Goal: Task Accomplishment & Management: Manage account settings

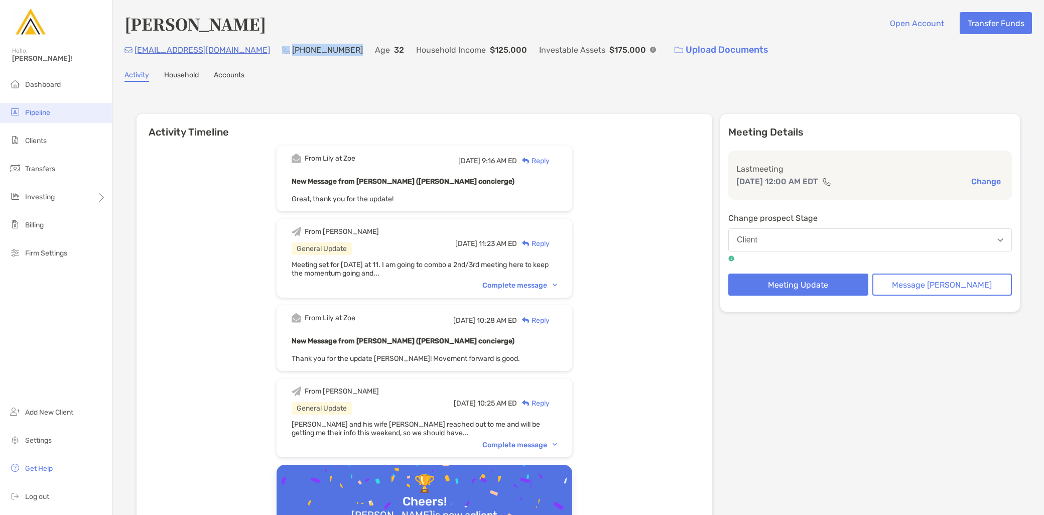
click at [44, 112] on span "Pipeline" at bounding box center [37, 112] width 25 height 9
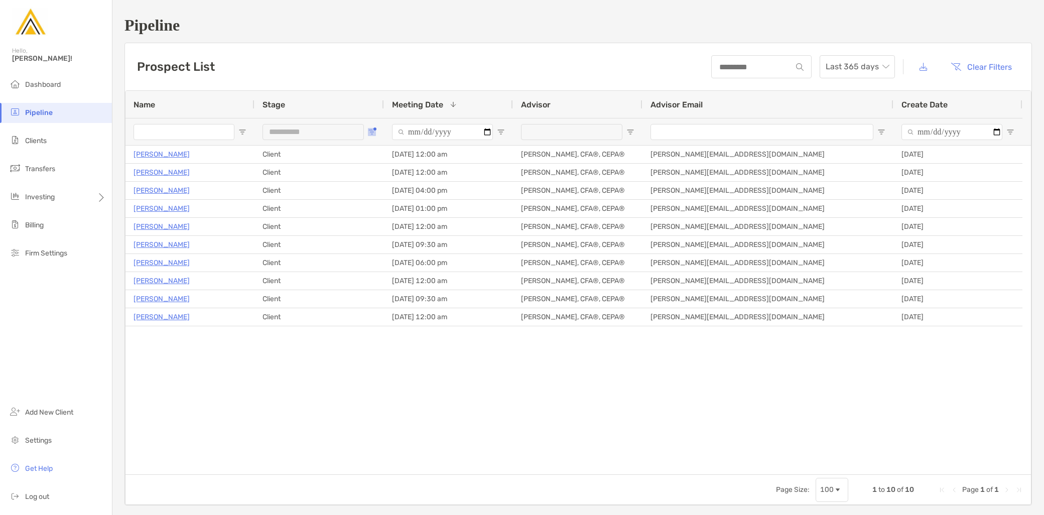
click at [370, 128] on span "Open Filter Menu" at bounding box center [372, 132] width 8 height 8
click at [383, 192] on div "Client" at bounding box center [422, 194] width 95 height 14
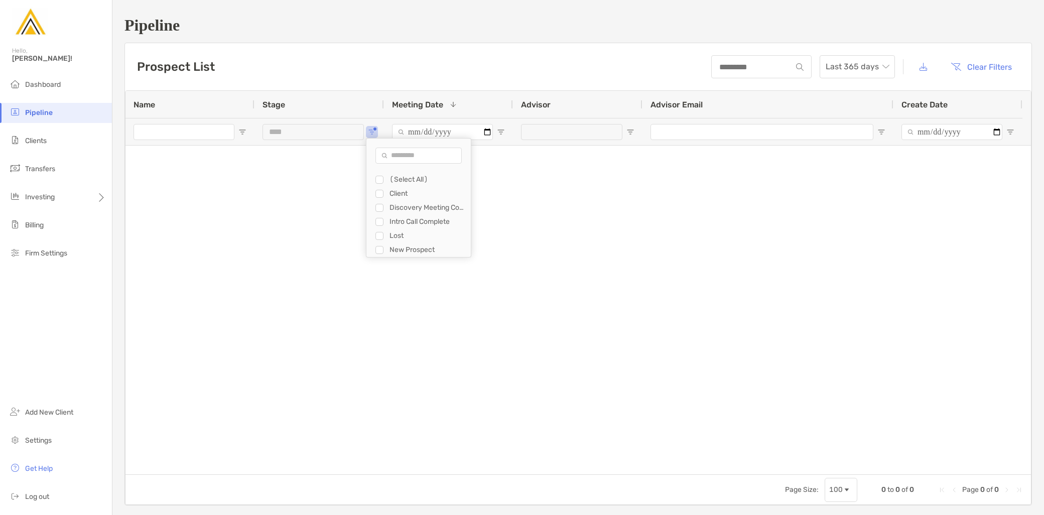
type input "**********"
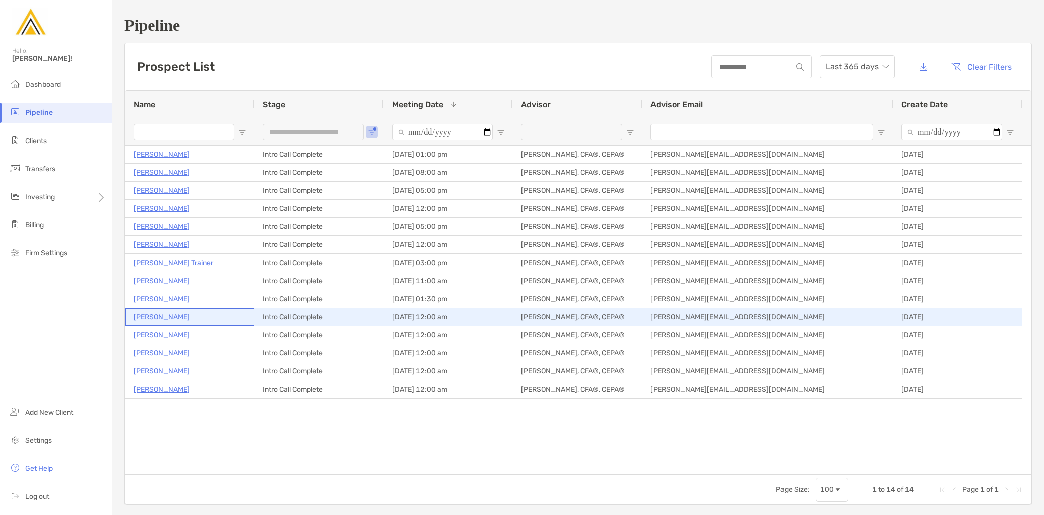
click at [190, 314] on p "[PERSON_NAME]" at bounding box center [162, 317] width 56 height 13
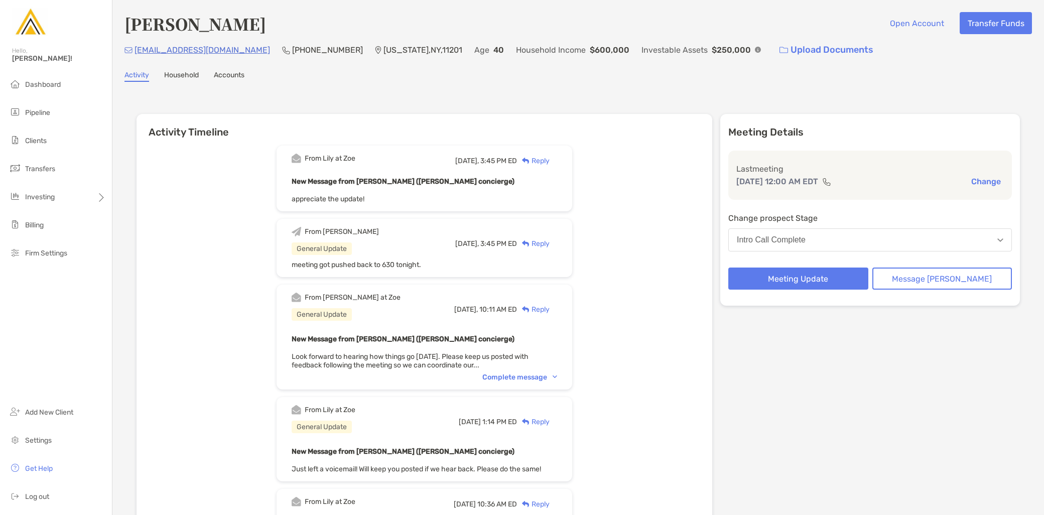
click at [806, 241] on div "Intro Call Complete" at bounding box center [771, 239] width 69 height 9
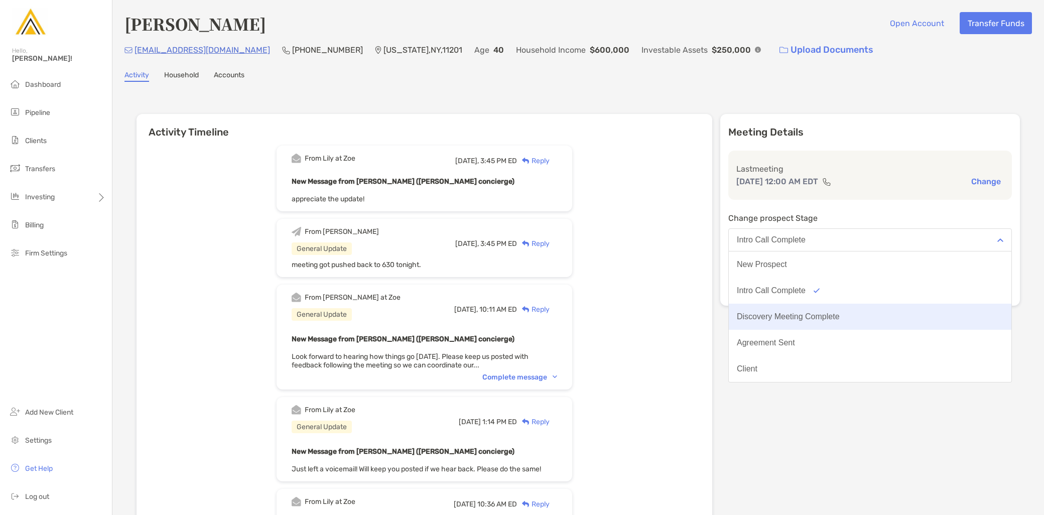
click at [819, 314] on div "Discovery Meeting Complete" at bounding box center [788, 316] width 103 height 9
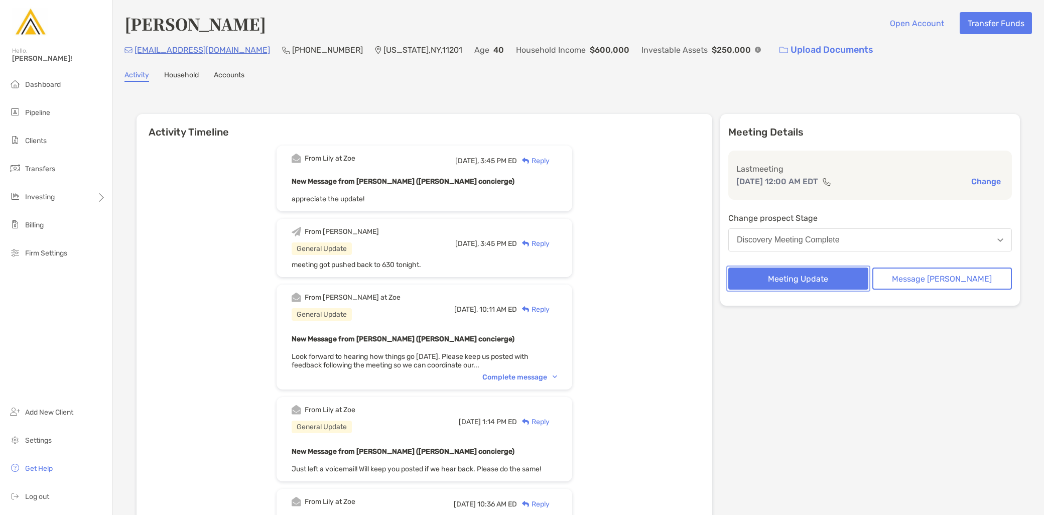
click at [810, 287] on button "Meeting Update" at bounding box center [798, 279] width 140 height 22
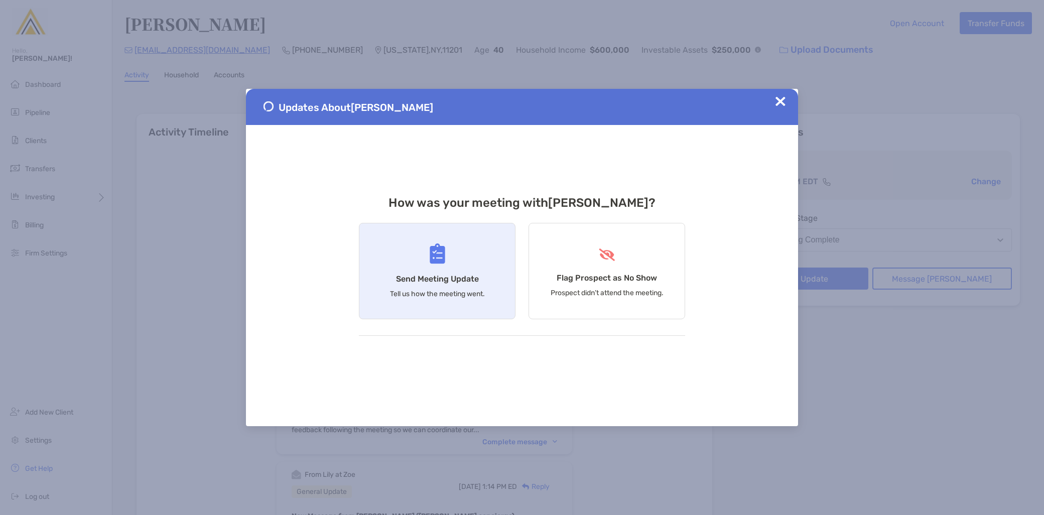
click at [427, 281] on h4 "Send Meeting Update" at bounding box center [437, 279] width 83 height 10
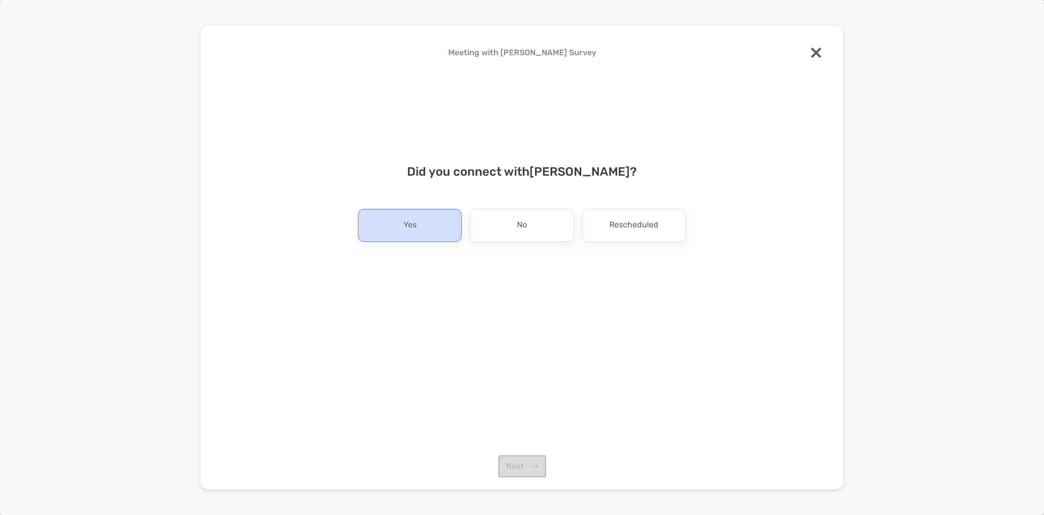
click at [410, 218] on p "Yes" at bounding box center [410, 225] width 13 height 16
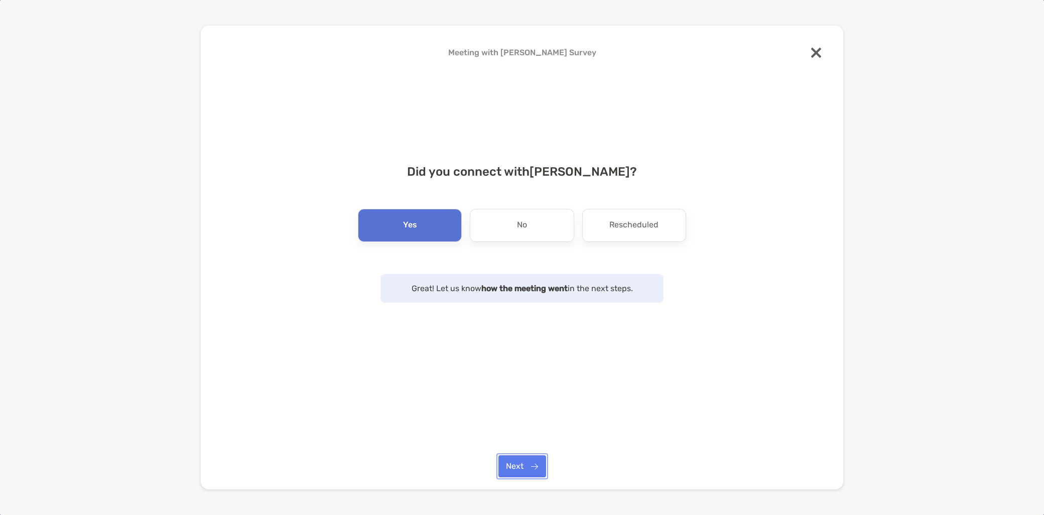
click at [510, 465] on button "Next" at bounding box center [522, 466] width 48 height 22
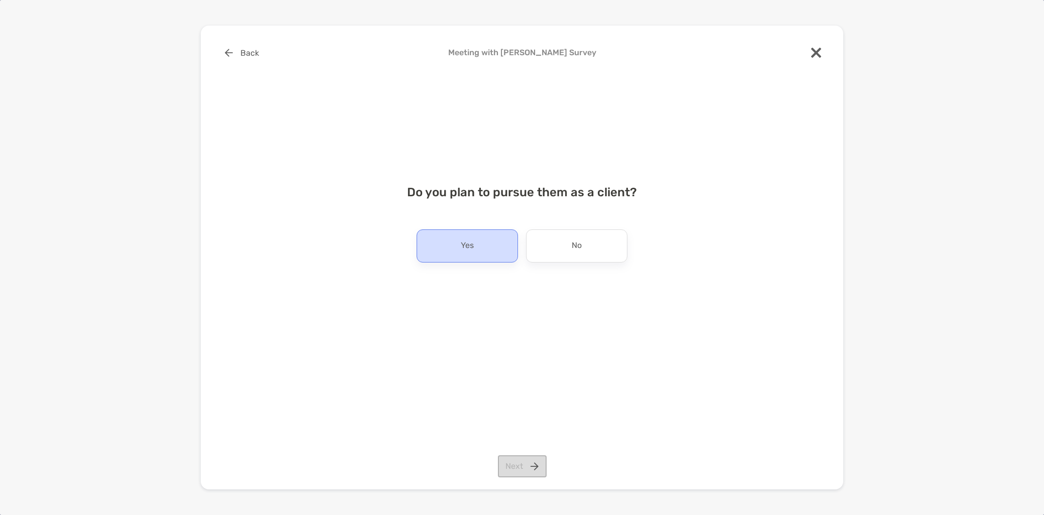
click at [473, 253] on p "Yes" at bounding box center [467, 246] width 13 height 16
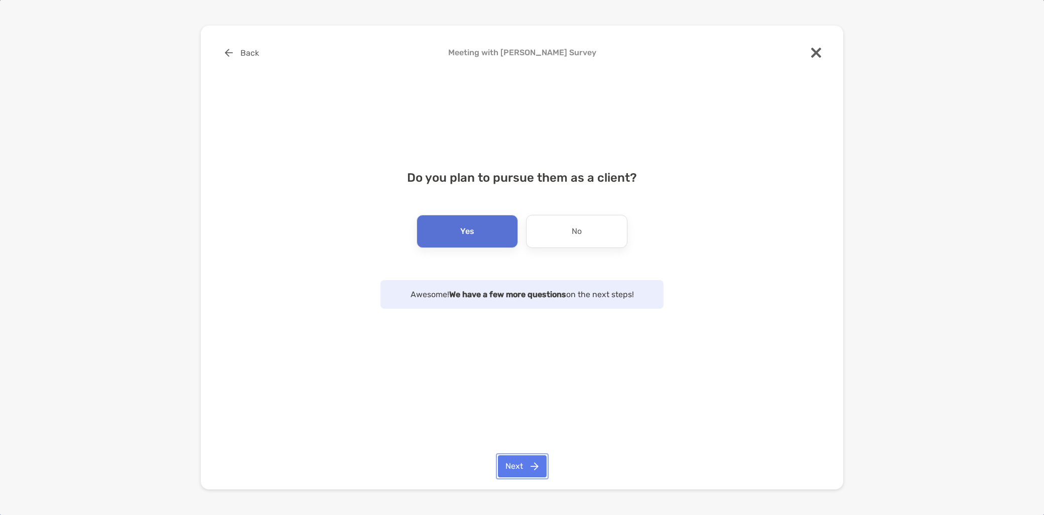
click at [524, 463] on button "Next" at bounding box center [522, 466] width 49 height 22
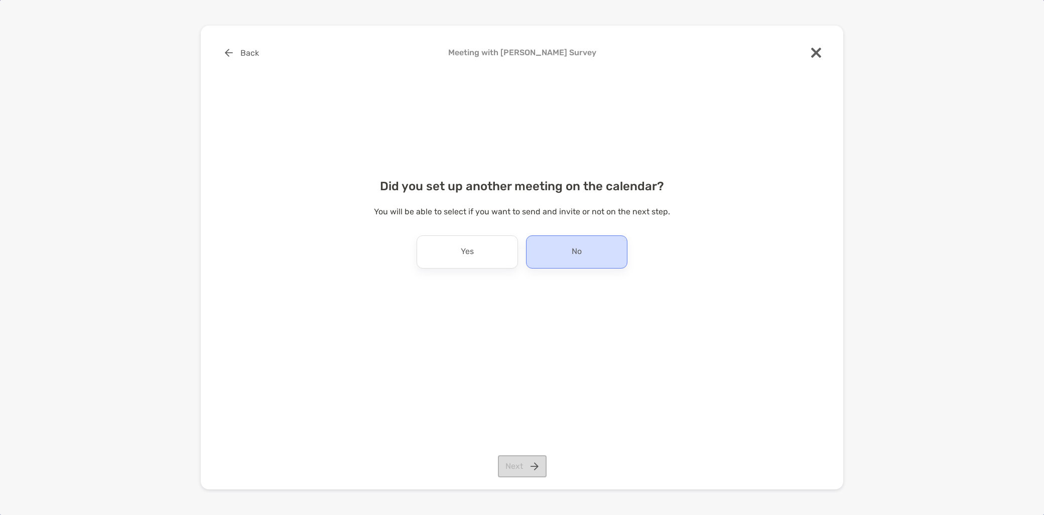
click at [546, 250] on div "No" at bounding box center [576, 251] width 101 height 33
click at [531, 465] on button "Next" at bounding box center [522, 466] width 49 height 22
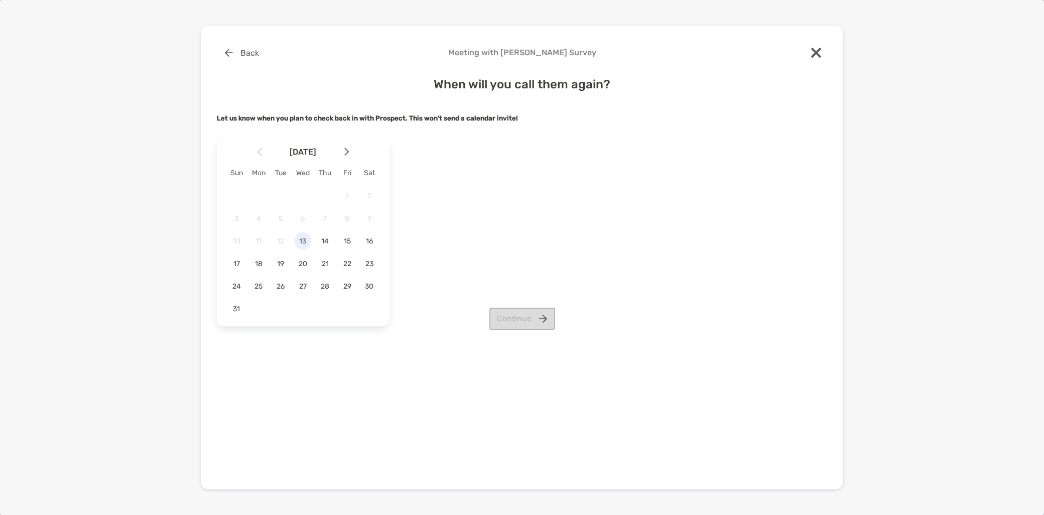
click at [300, 245] on div "13" at bounding box center [302, 240] width 17 height 17
click at [525, 323] on button "Continue" at bounding box center [522, 319] width 66 height 22
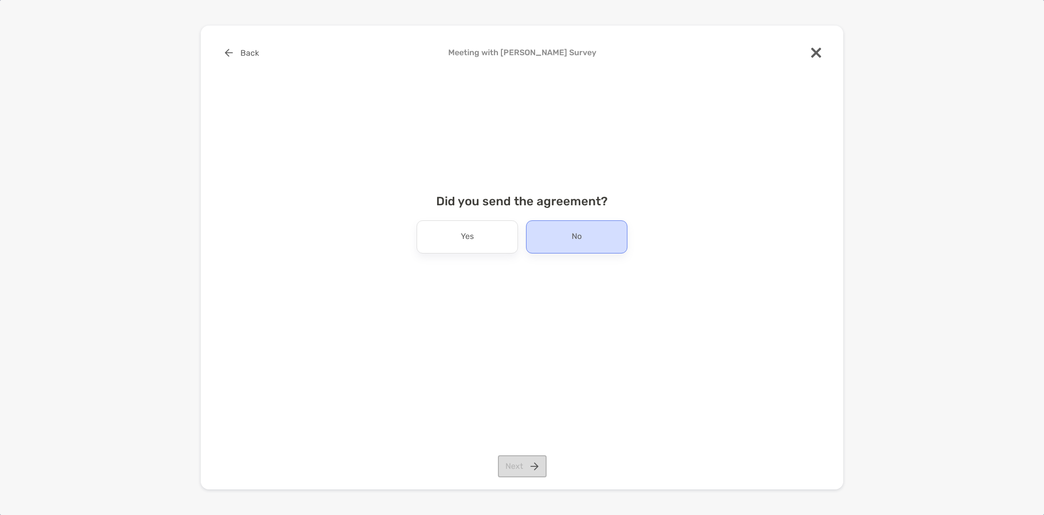
click at [608, 236] on div "No" at bounding box center [576, 236] width 101 height 33
click at [513, 468] on button "Next" at bounding box center [522, 466] width 49 height 22
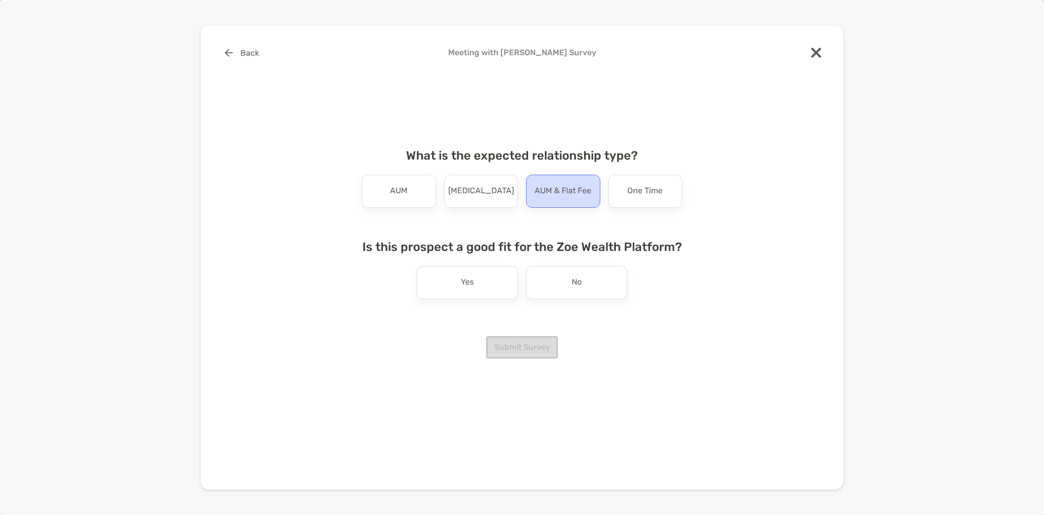
click at [579, 202] on div "AUM & Flat Fee" at bounding box center [563, 191] width 74 height 33
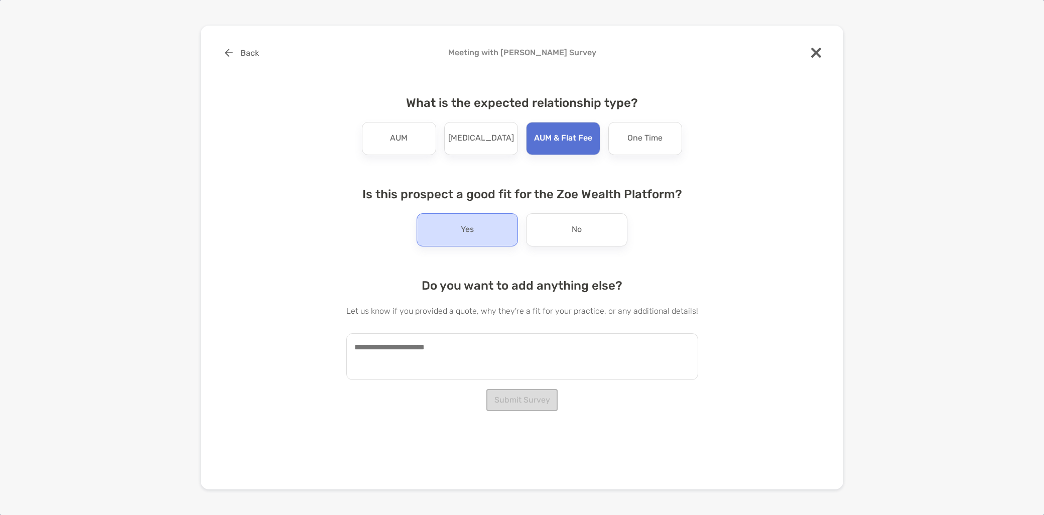
click at [452, 236] on div "Yes" at bounding box center [467, 229] width 101 height 33
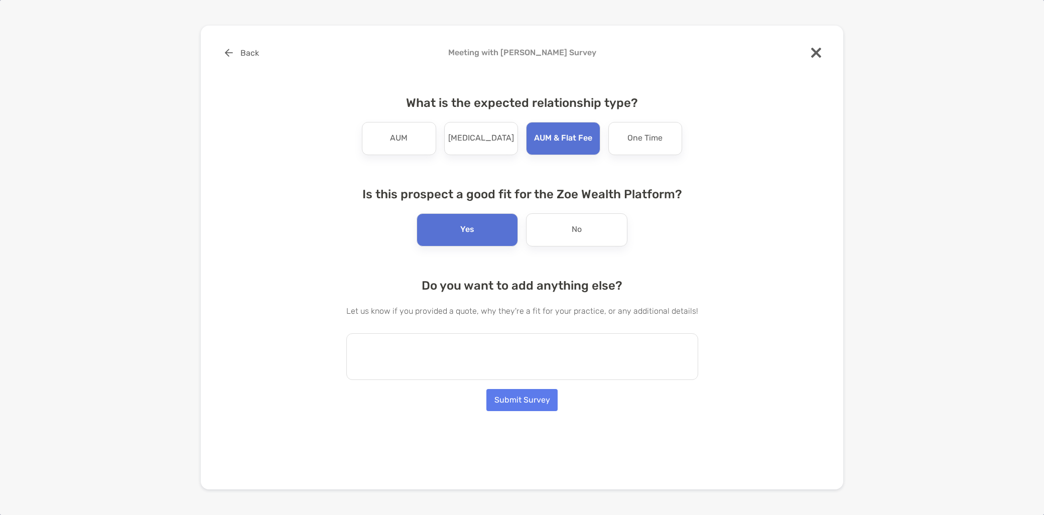
click at [432, 373] on textarea at bounding box center [522, 356] width 352 height 47
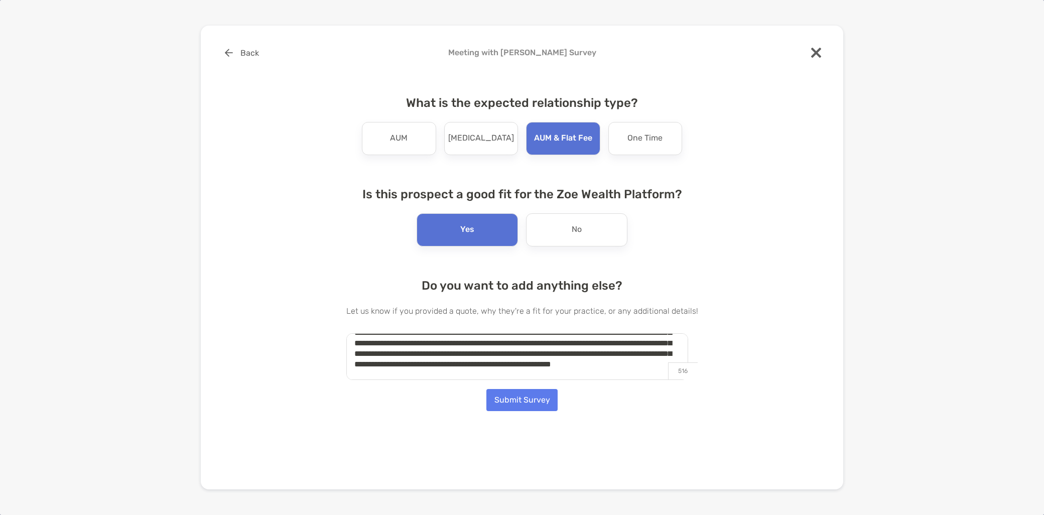
scroll to position [36, 0]
type textarea "**********"
click at [510, 397] on button "Submit Survey" at bounding box center [521, 400] width 71 height 22
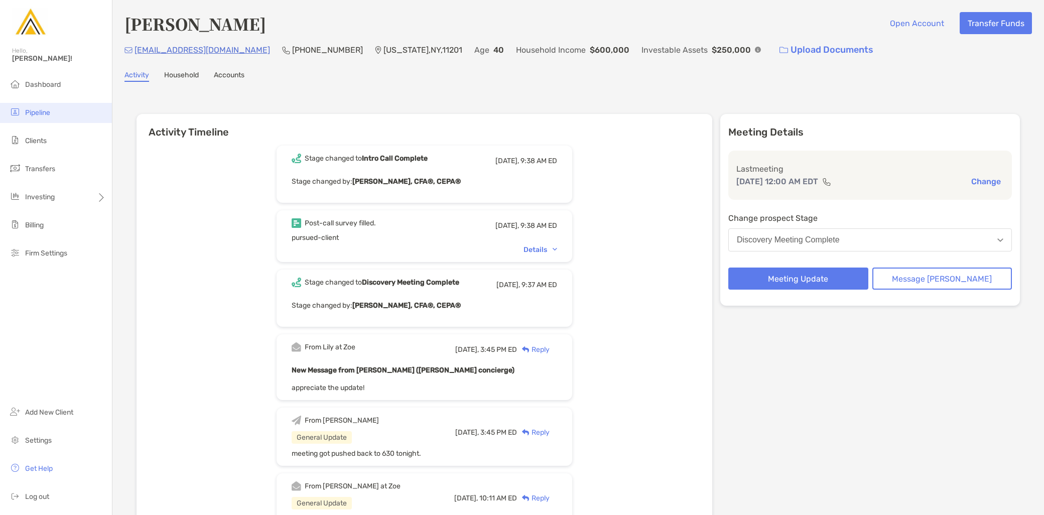
click at [69, 112] on li "Pipeline" at bounding box center [56, 113] width 112 height 20
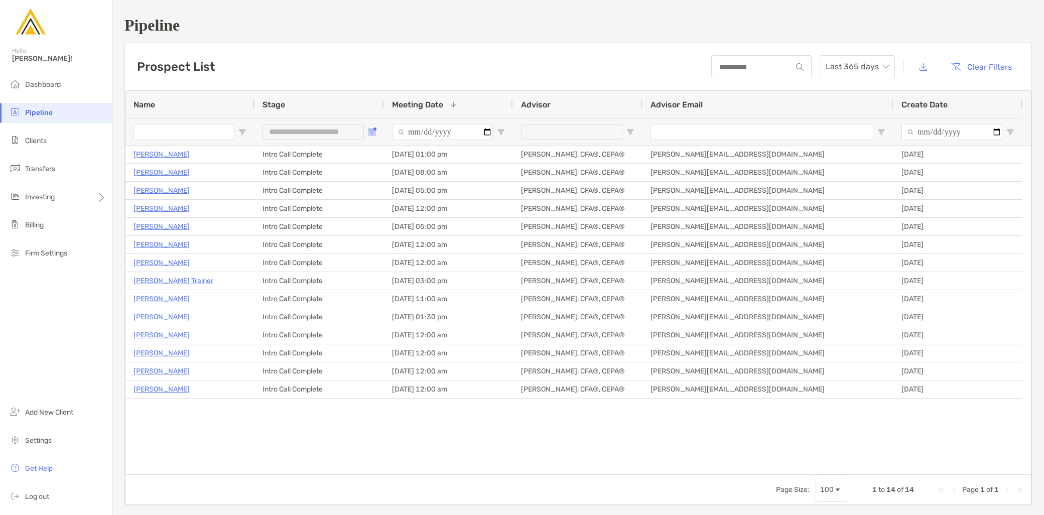
click at [375, 129] on button "Open Filter Menu" at bounding box center [372, 132] width 8 height 8
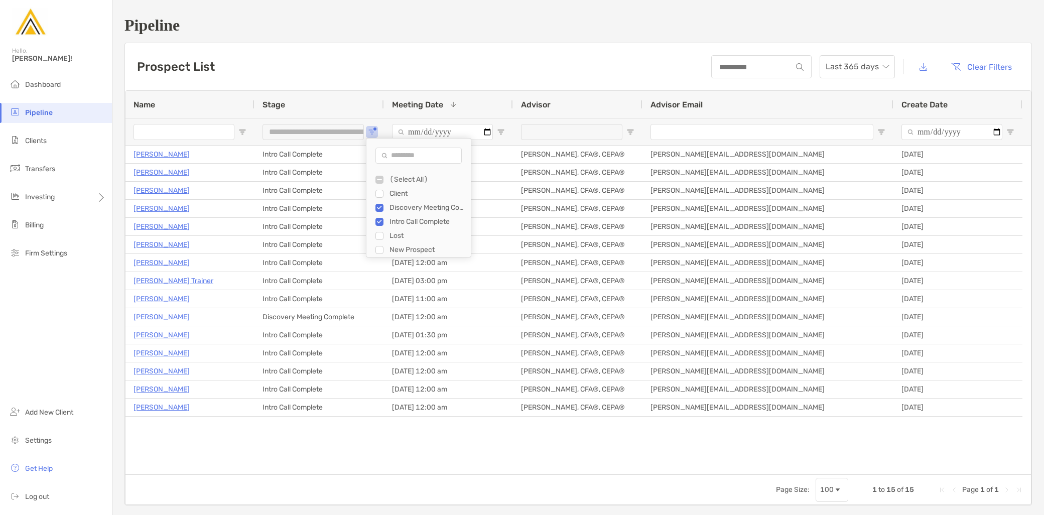
type input "**********"
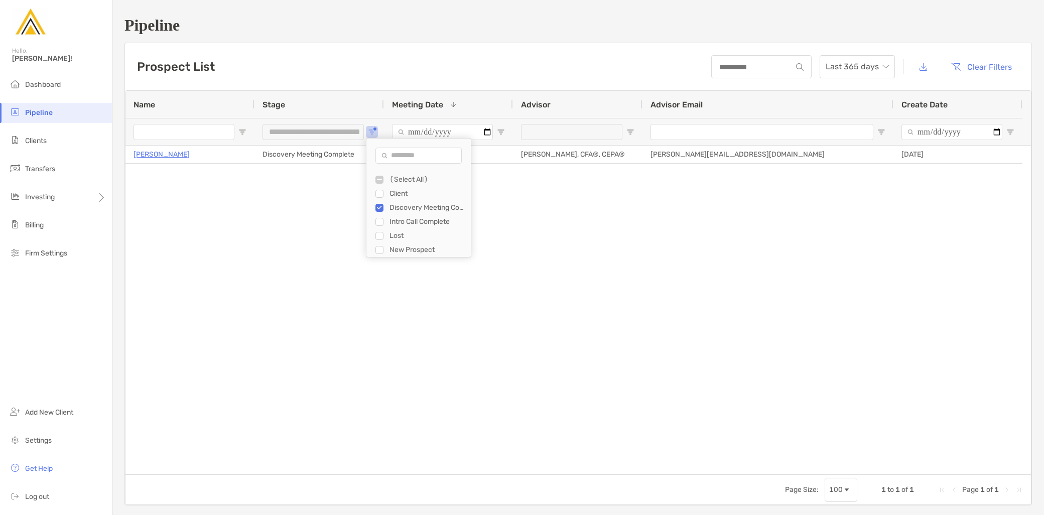
click at [216, 257] on div "Mathew Phibbs Discovery Meeting Complete 07/24/2025 - 12:00 am Jeff Kaczmarczyk…" at bounding box center [577, 310] width 905 height 329
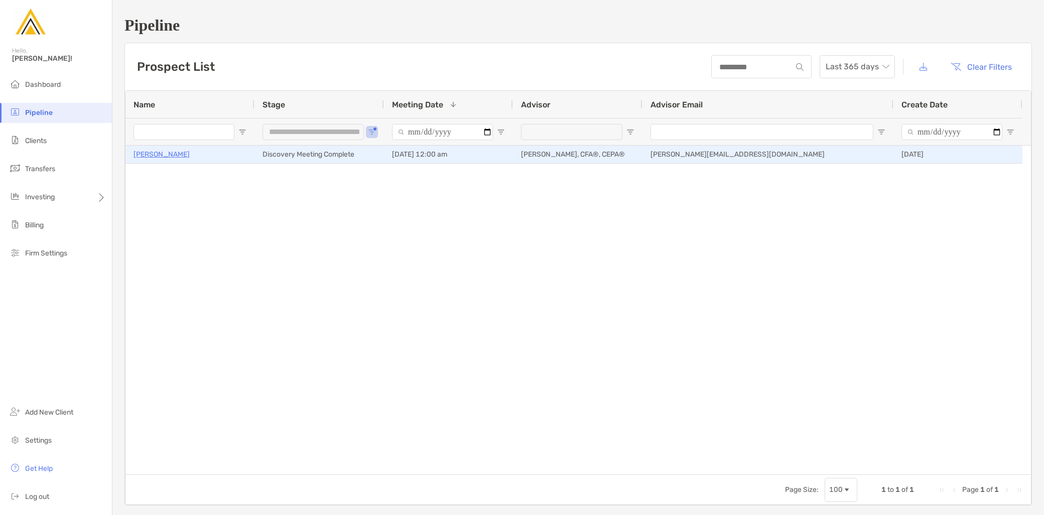
click at [166, 156] on p "[PERSON_NAME]" at bounding box center [162, 154] width 56 height 13
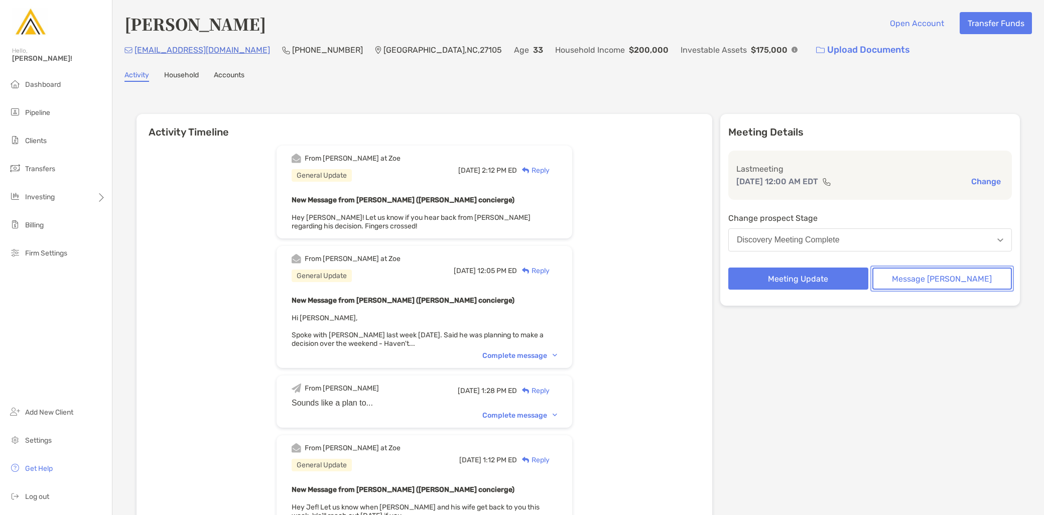
click at [956, 277] on button "Message [PERSON_NAME]" at bounding box center [942, 279] width 140 height 22
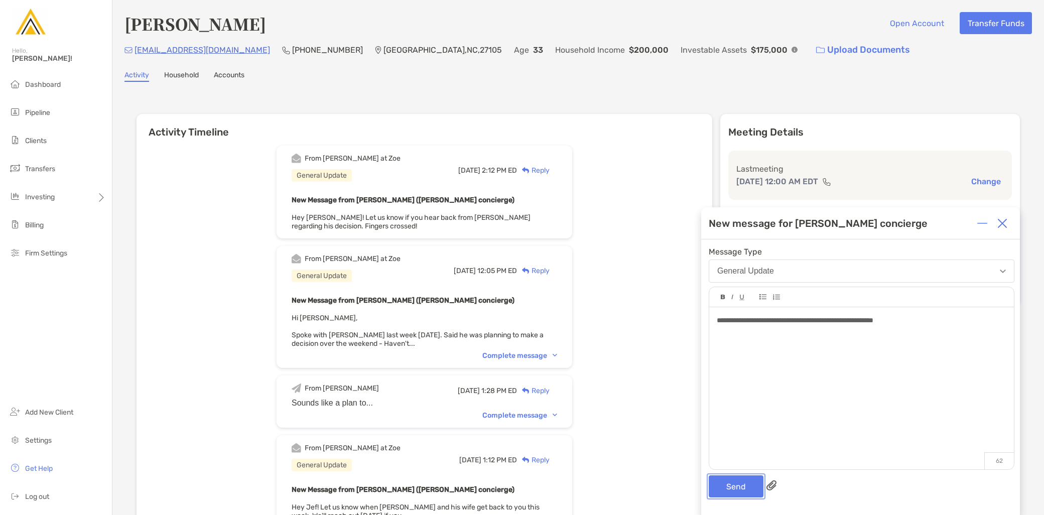
click at [744, 491] on button "Send" at bounding box center [736, 486] width 55 height 22
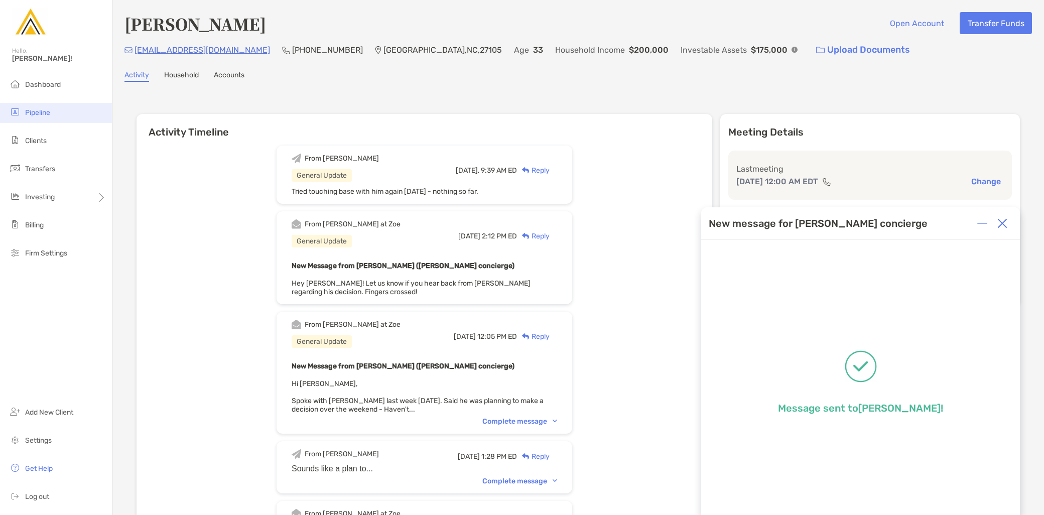
click at [62, 121] on li "Pipeline" at bounding box center [56, 113] width 112 height 20
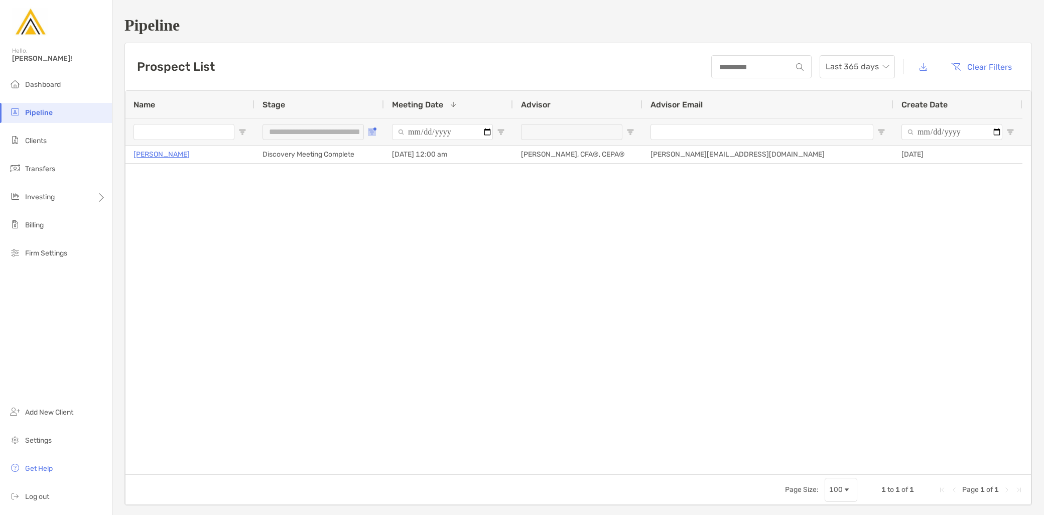
click at [374, 129] on button "Open Filter Menu" at bounding box center [372, 132] width 8 height 8
type input "***"
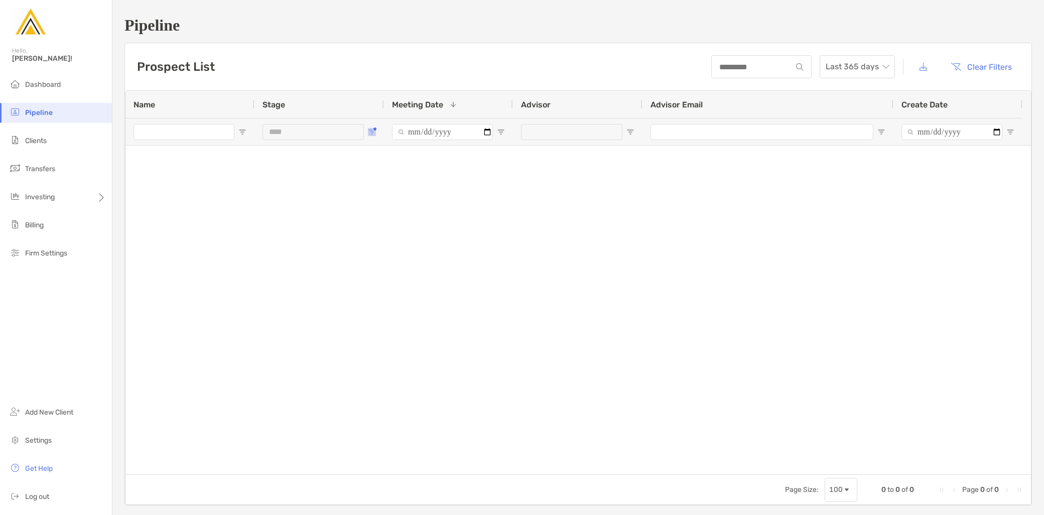
click at [373, 133] on span "Open Filter Menu" at bounding box center [372, 132] width 8 height 8
click at [384, 207] on div "Discovery Meeting Complete" at bounding box center [422, 208] width 95 height 14
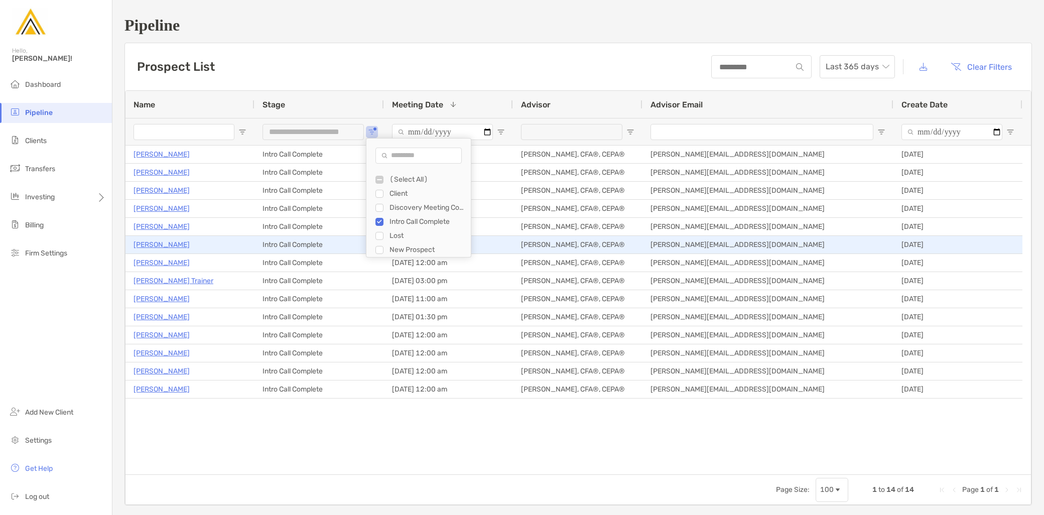
click at [184, 247] on p "[PERSON_NAME]" at bounding box center [162, 244] width 56 height 13
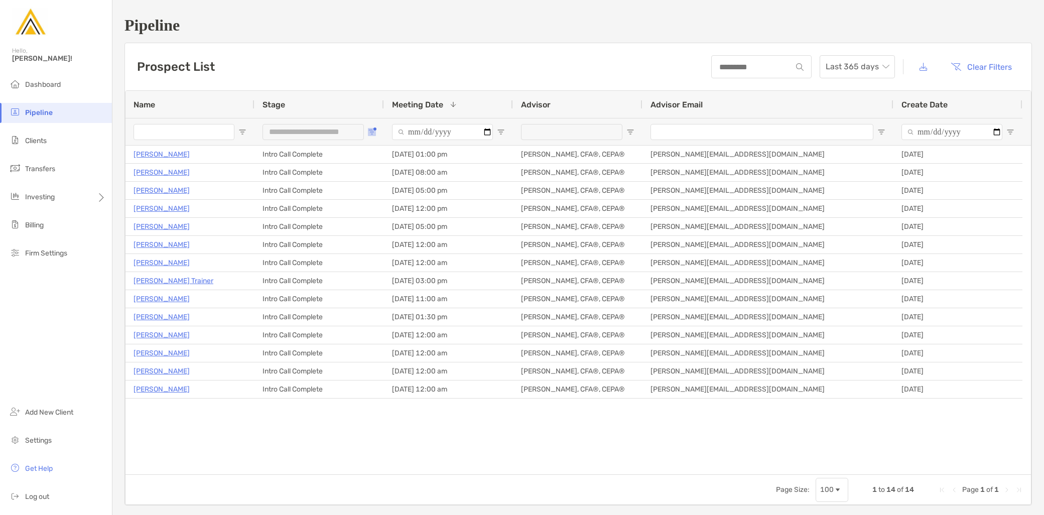
click at [374, 128] on button "Open Filter Menu" at bounding box center [372, 132] width 8 height 8
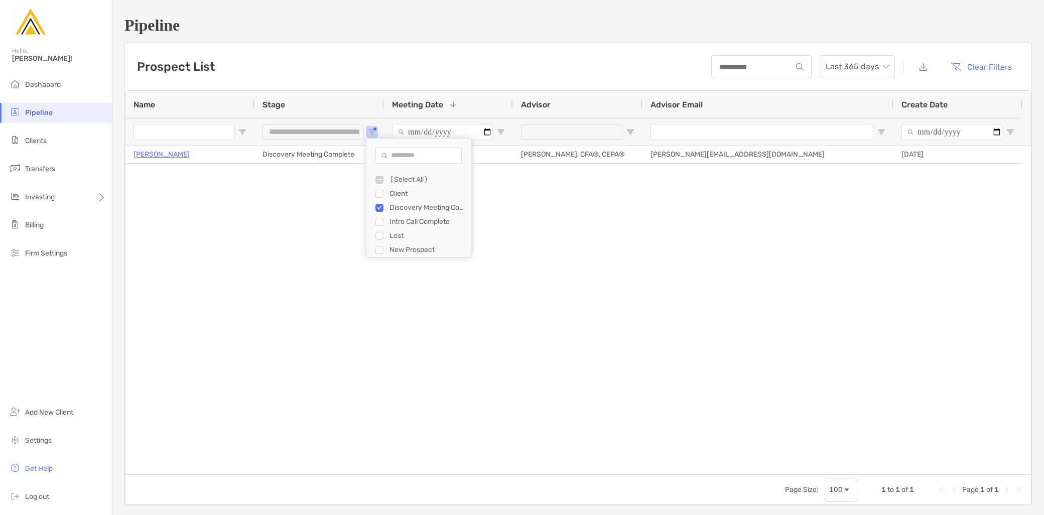
type input "***"
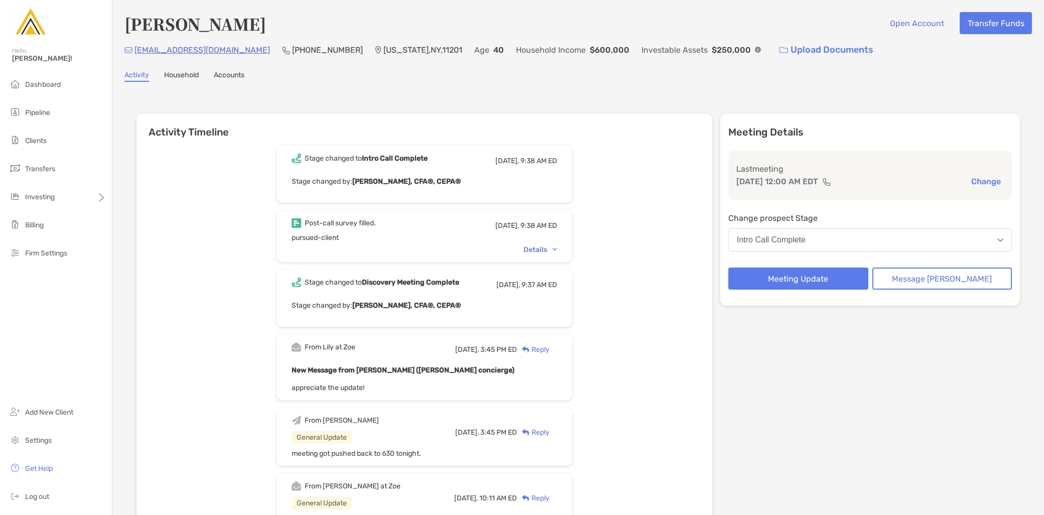
click at [849, 239] on button "Intro Call Complete" at bounding box center [870, 239] width 284 height 23
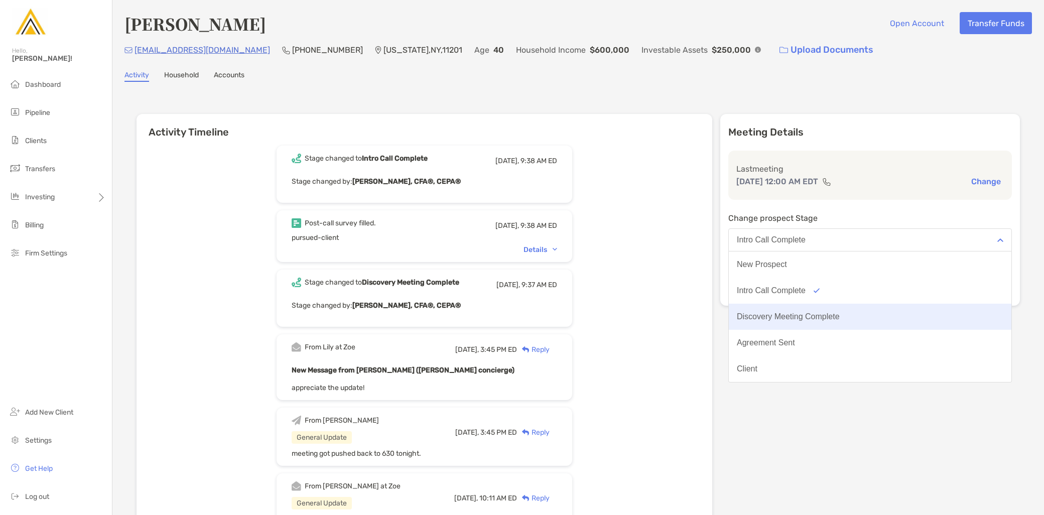
click at [834, 313] on div "Discovery Meeting Complete" at bounding box center [788, 316] width 103 height 9
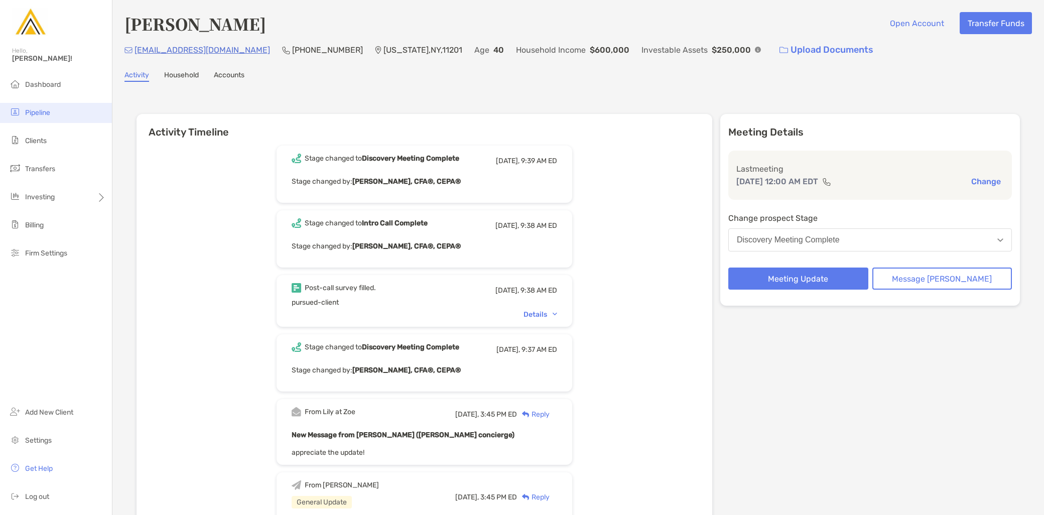
click at [70, 109] on li "Pipeline" at bounding box center [56, 113] width 112 height 20
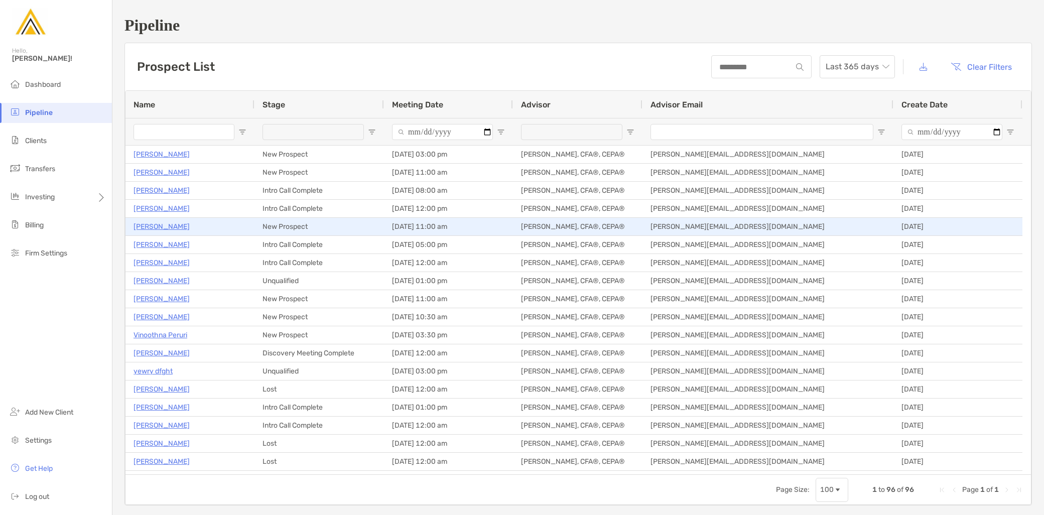
type input "**********"
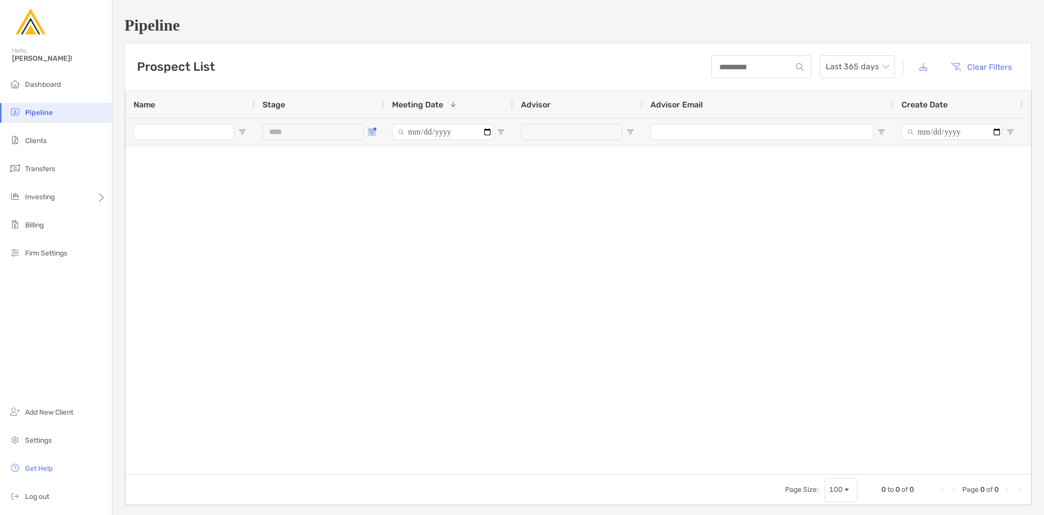
click at [372, 134] on span "Open Filter Menu" at bounding box center [372, 132] width 8 height 8
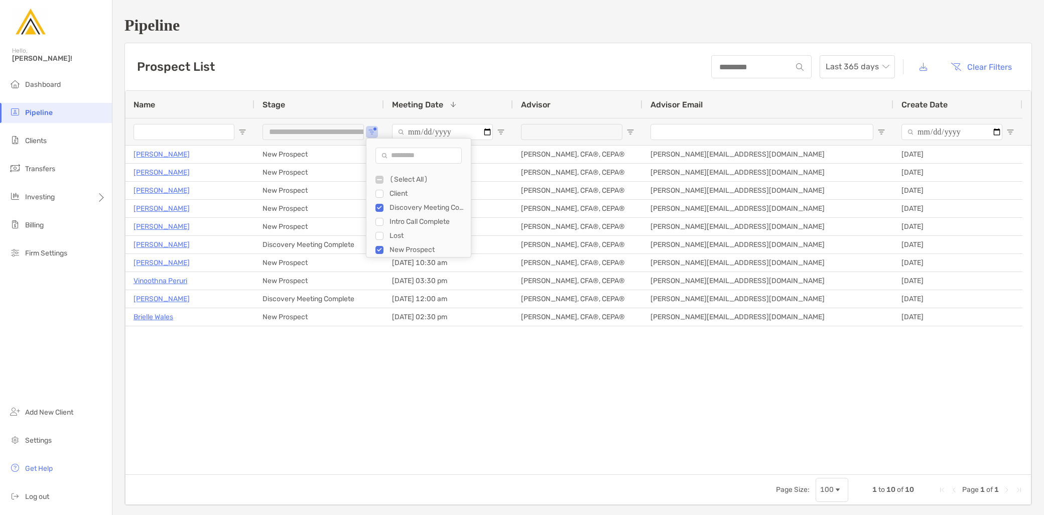
click at [378, 202] on div "Discovery Meeting Complete" at bounding box center [422, 208] width 95 height 14
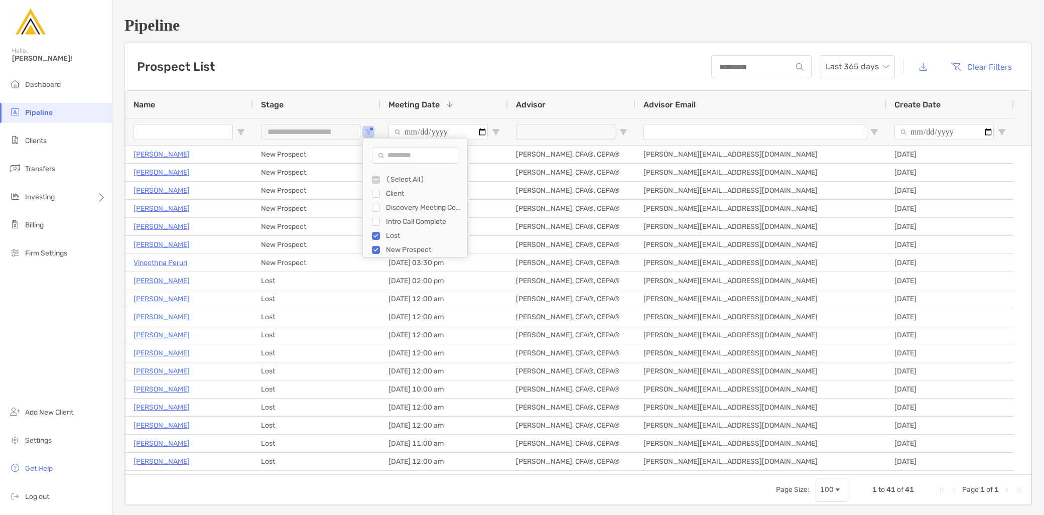
type input "********"
